Goal: Transaction & Acquisition: Purchase product/service

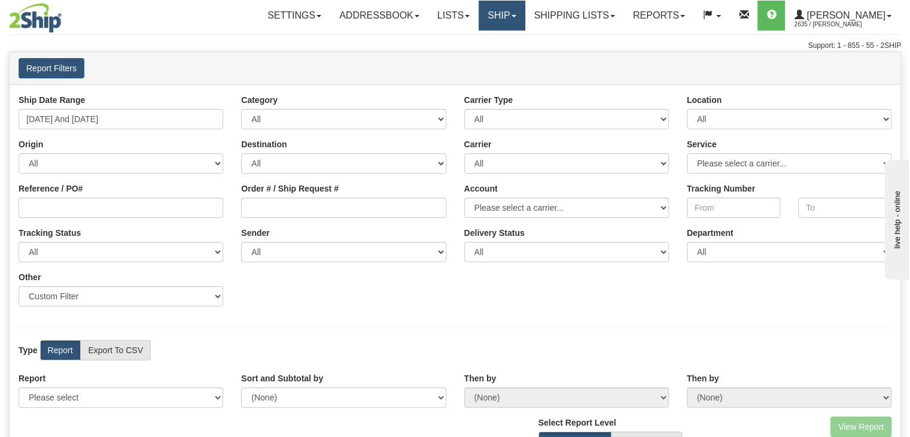
click at [512, 14] on link "Ship" at bounding box center [502, 16] width 46 height 30
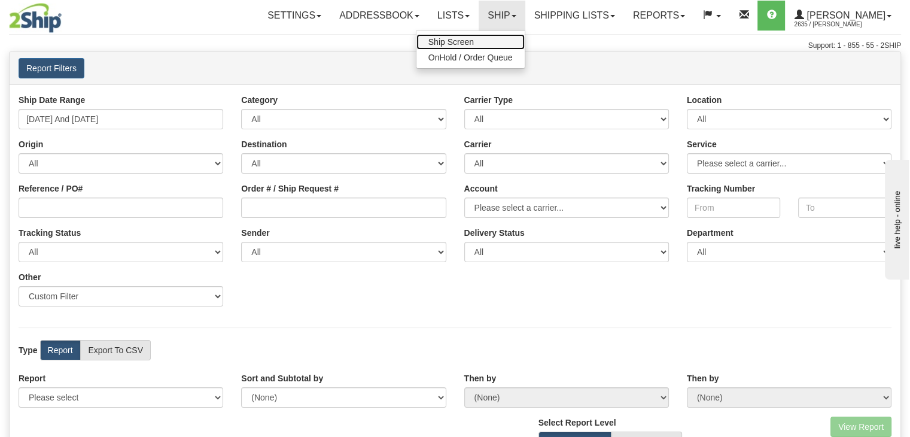
click at [507, 36] on link "Ship Screen" at bounding box center [470, 42] width 108 height 16
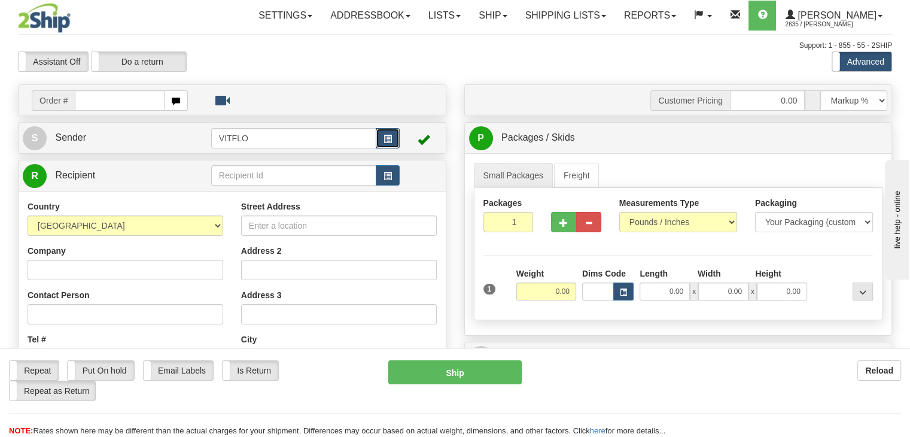
click at [381, 142] on button "button" at bounding box center [388, 138] width 24 height 20
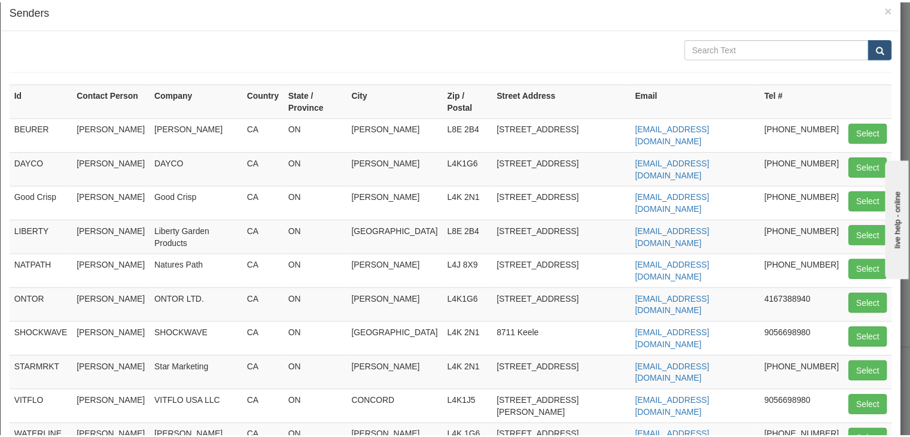
scroll to position [21, 0]
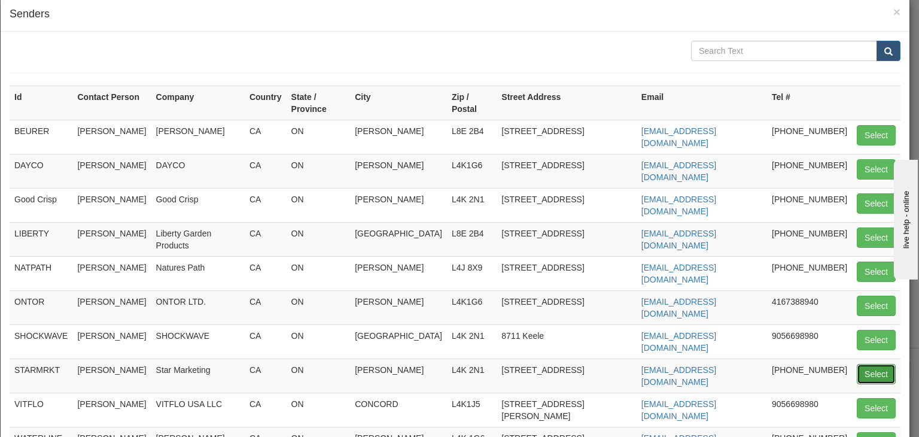
click at [877, 364] on button "Select" at bounding box center [876, 374] width 39 height 20
type input "STARMRKT"
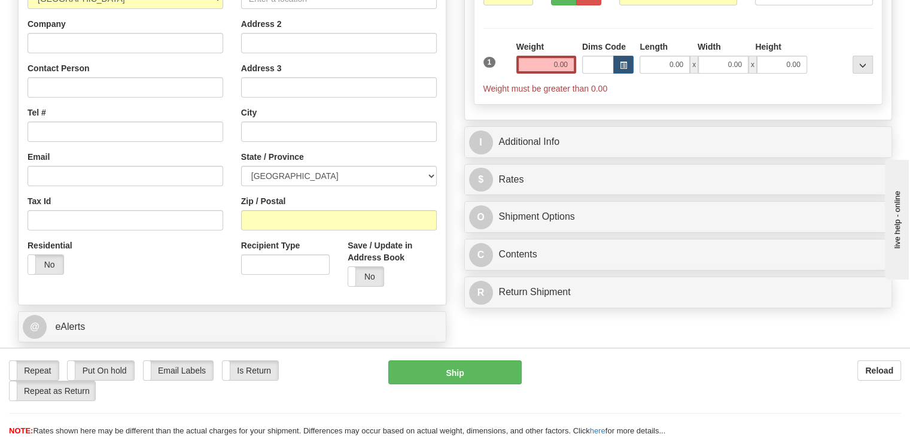
scroll to position [227, 0]
click at [309, 223] on input "Zip / Postal" at bounding box center [339, 219] width 196 height 20
type input "T2E1B8"
type input "[GEOGRAPHIC_DATA]"
click at [550, 56] on input "0.00" at bounding box center [546, 64] width 60 height 18
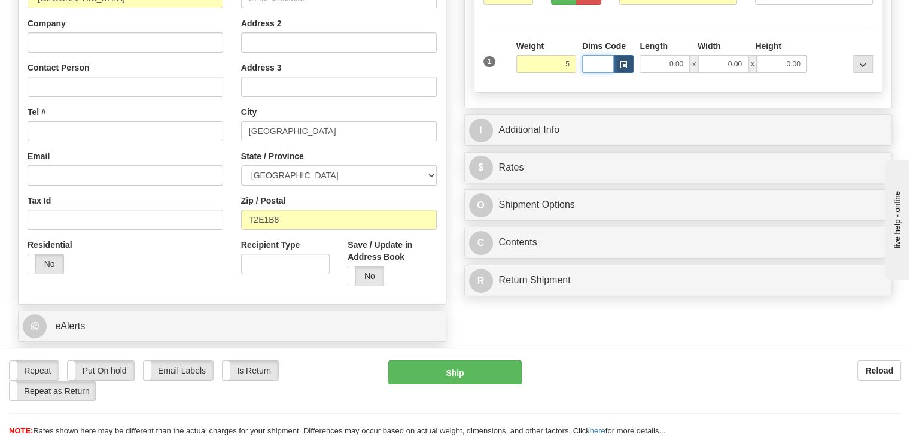
type input "5.00"
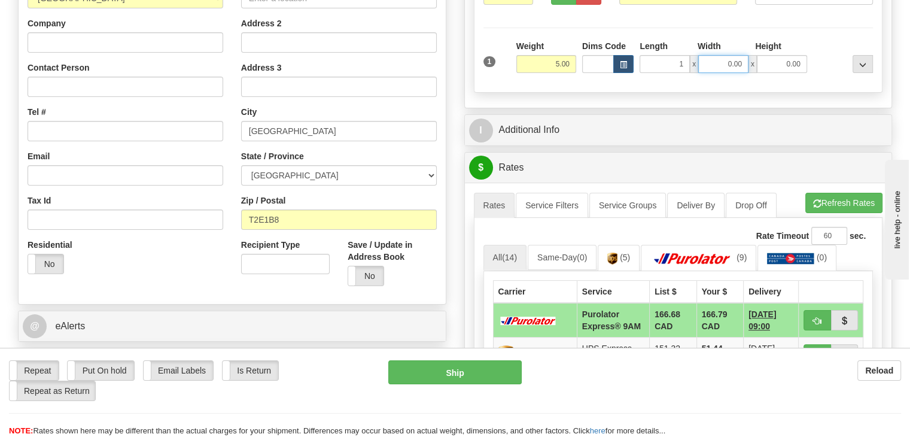
type input "1.00"
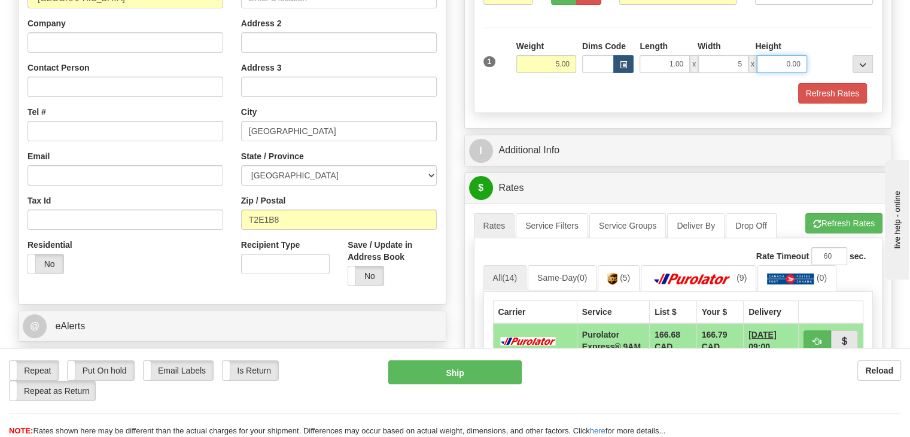
type input "5.00"
type input "4.00"
click at [833, 83] on button "Refresh Rates" at bounding box center [832, 93] width 69 height 20
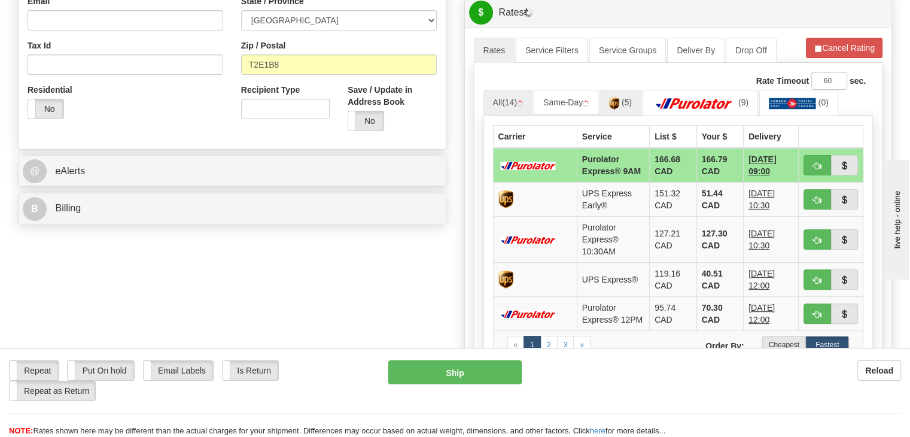
scroll to position [384, 0]
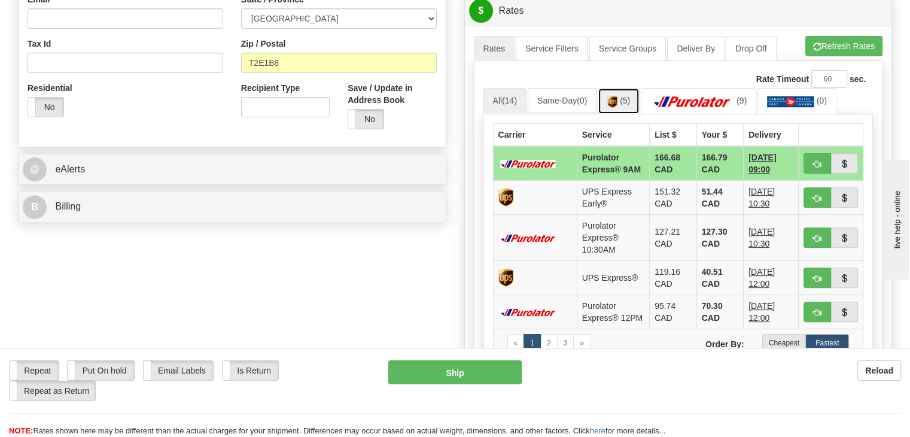
click at [625, 96] on span "(5)" at bounding box center [625, 101] width 10 height 10
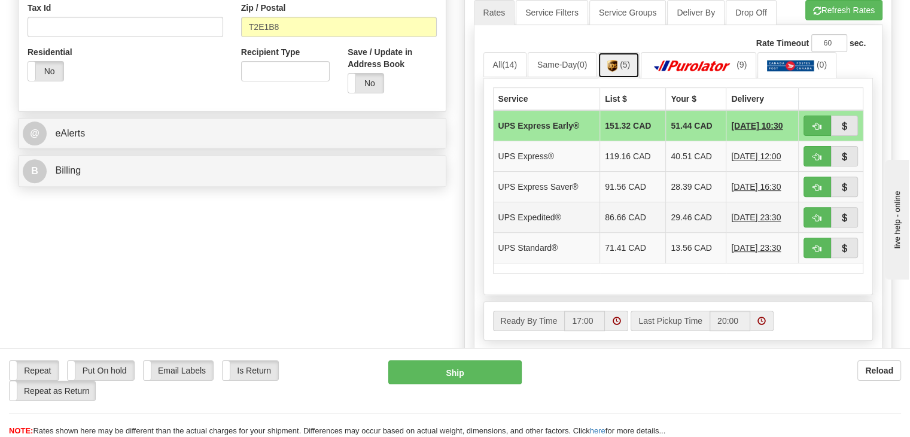
scroll to position [403, 0]
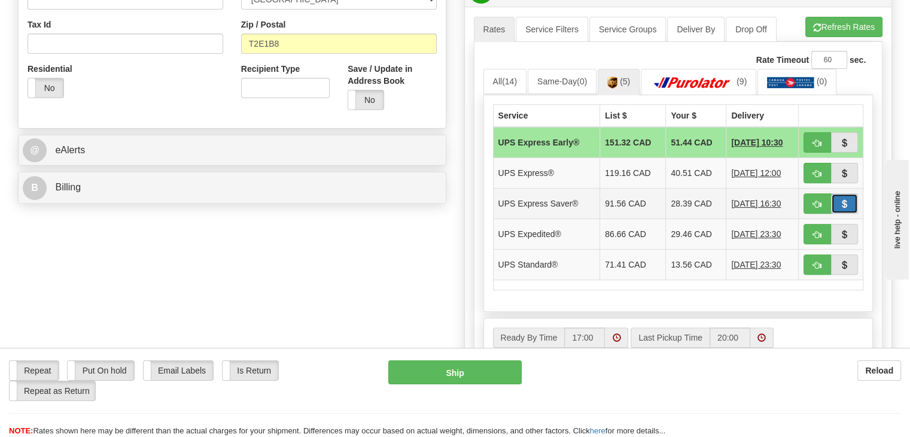
click at [837, 202] on button "button" at bounding box center [845, 203] width 28 height 20
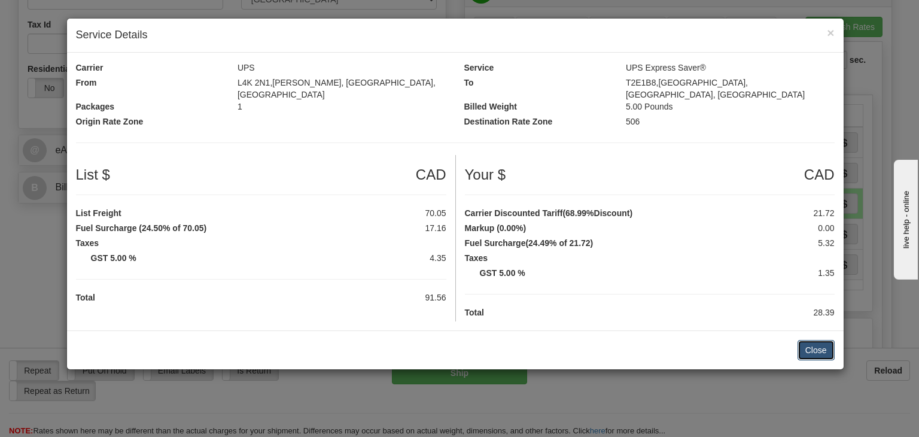
click at [814, 340] on button "Close" at bounding box center [816, 350] width 37 height 20
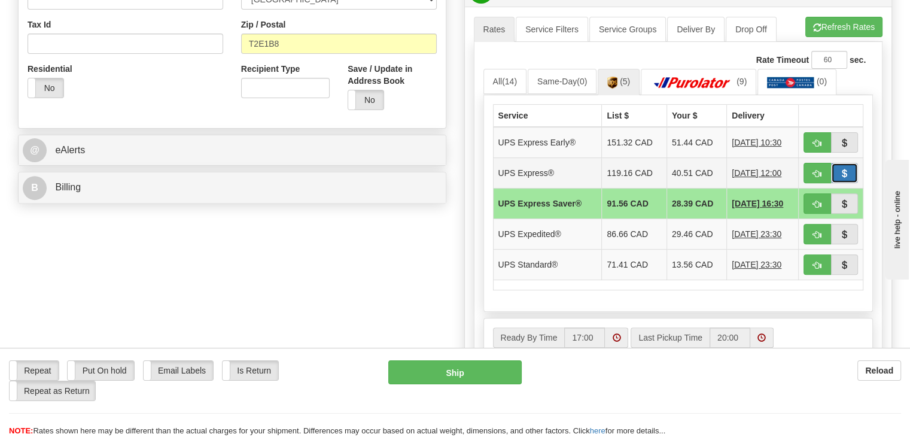
click at [842, 170] on span "button" at bounding box center [844, 174] width 8 height 8
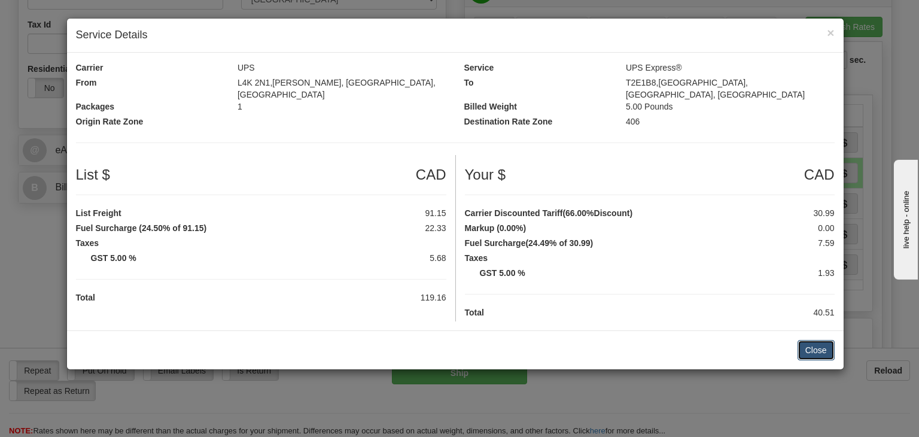
click at [806, 348] on button "Close" at bounding box center [816, 350] width 37 height 20
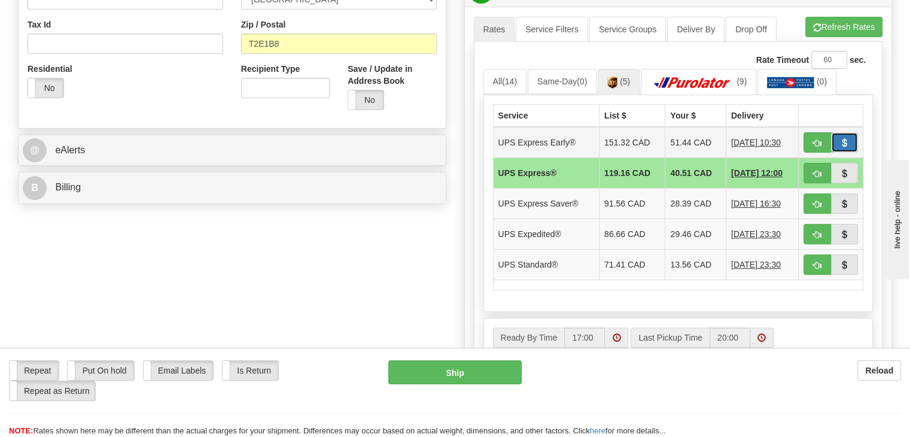
click at [838, 139] on button "button" at bounding box center [845, 142] width 28 height 20
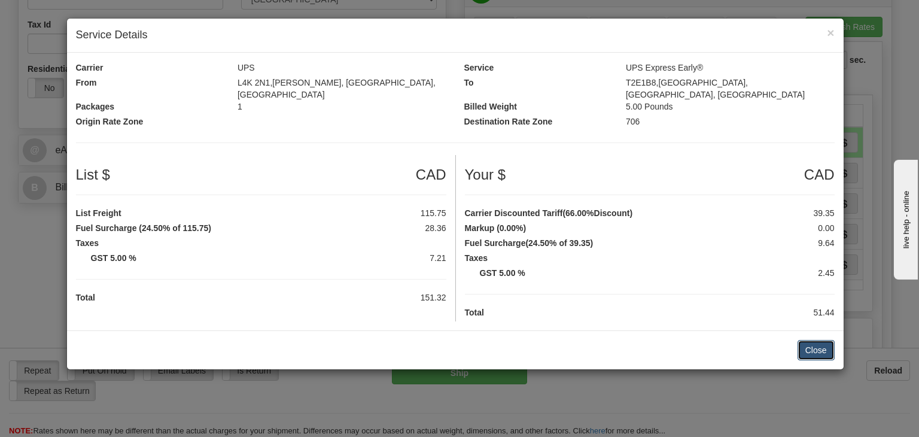
click at [814, 340] on button "Close" at bounding box center [816, 350] width 37 height 20
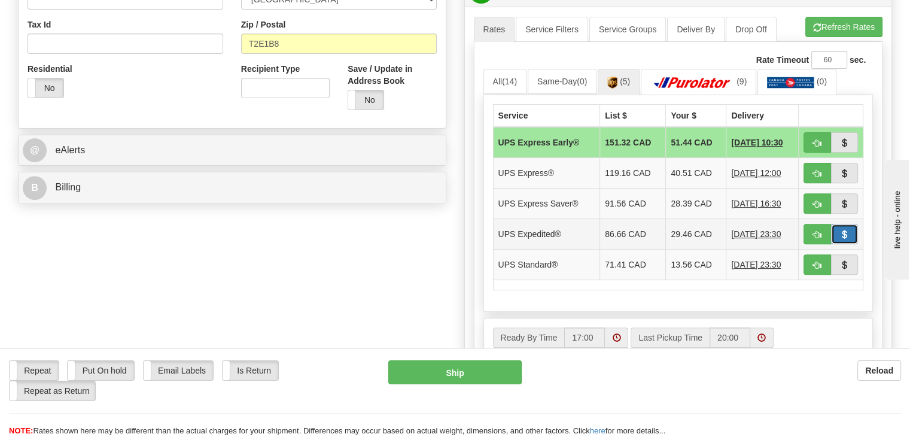
click at [844, 232] on span "button" at bounding box center [844, 235] width 8 height 8
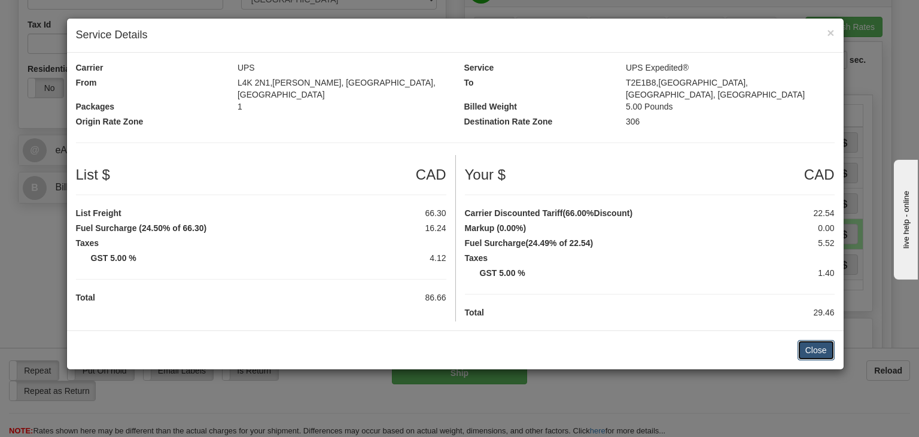
click at [813, 340] on button "Close" at bounding box center [816, 350] width 37 height 20
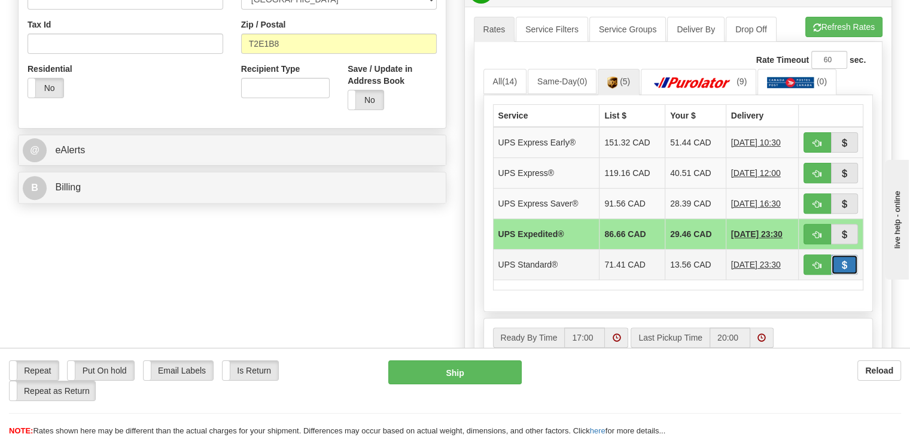
click at [844, 261] on span "button" at bounding box center [844, 265] width 8 height 8
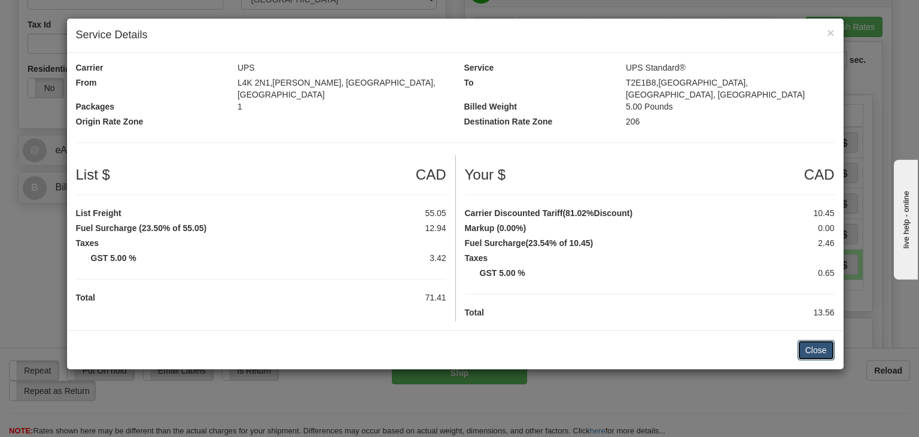
click at [800, 340] on button "Close" at bounding box center [816, 350] width 37 height 20
